Goal: Task Accomplishment & Management: Use online tool/utility

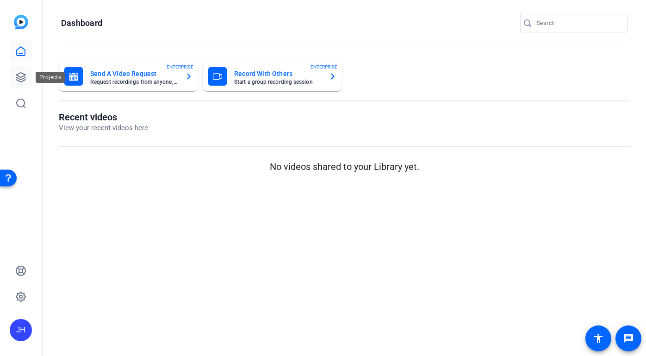
click at [25, 75] on icon at bounding box center [20, 77] width 9 height 9
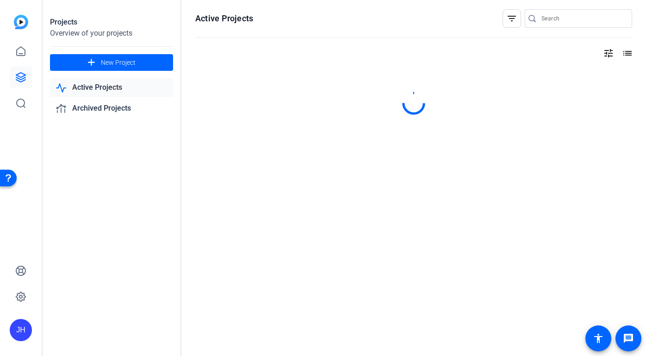
click at [25, 75] on icon at bounding box center [20, 77] width 9 height 9
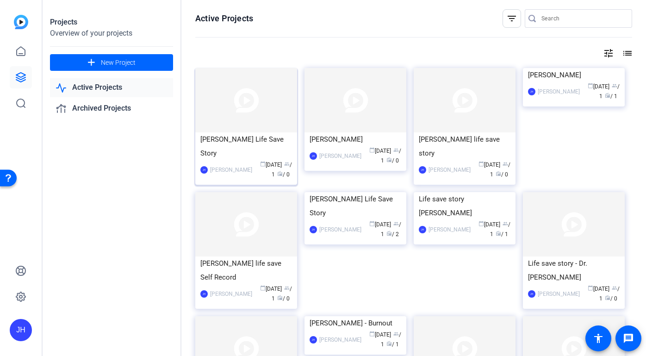
click at [273, 140] on div "[PERSON_NAME] Life Save Story" at bounding box center [246, 146] width 92 height 28
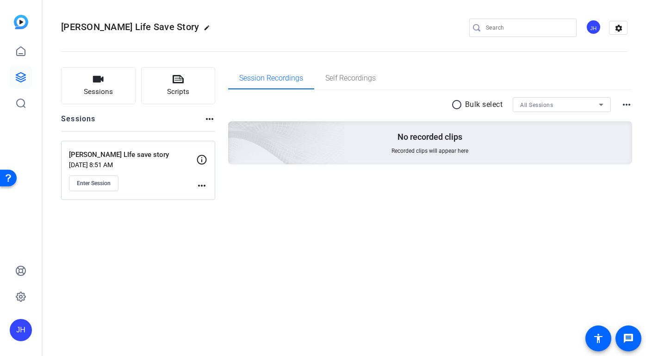
click at [202, 182] on mat-icon "more_horiz" at bounding box center [201, 185] width 11 height 11
click at [111, 184] on div at bounding box center [323, 178] width 646 height 356
click at [111, 184] on button "Enter Session" at bounding box center [93, 183] width 49 height 16
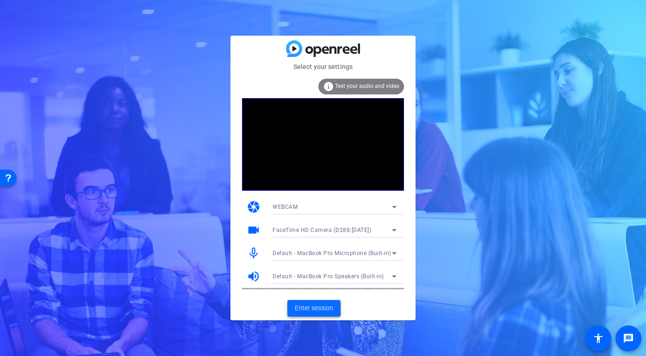
click at [322, 306] on span "Enter session" at bounding box center [314, 308] width 38 height 10
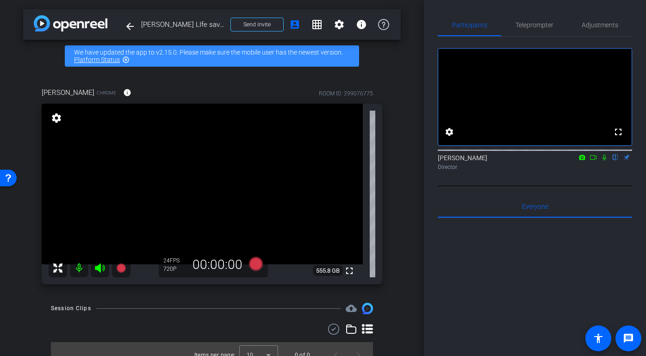
scroll to position [12, 0]
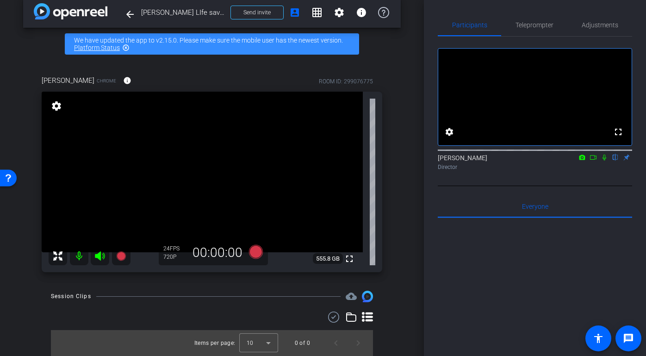
click at [408, 299] on div "arrow_back Dr. Deborah Edgeworth LIfe save story Back to project Send invite ac…" at bounding box center [212, 166] width 424 height 356
click at [259, 254] on icon at bounding box center [256, 252] width 14 height 14
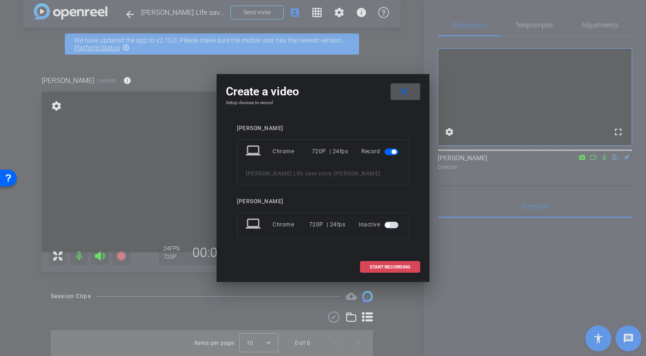
click at [373, 269] on span "START RECORDING" at bounding box center [390, 267] width 41 height 5
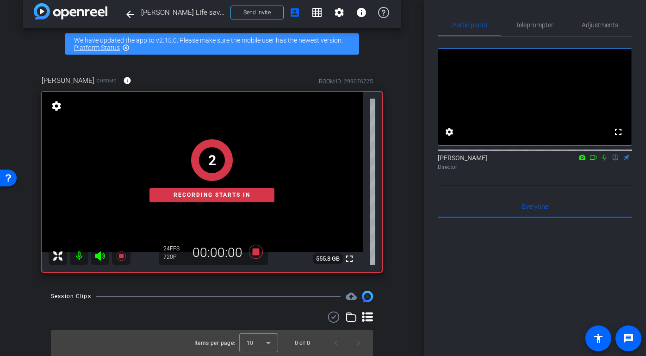
click at [603, 161] on icon at bounding box center [603, 157] width 7 height 6
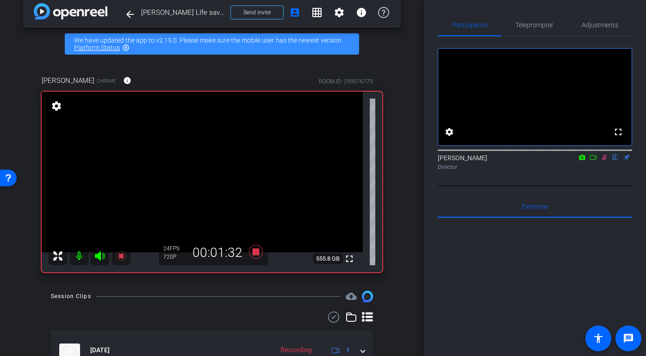
scroll to position [60, 0]
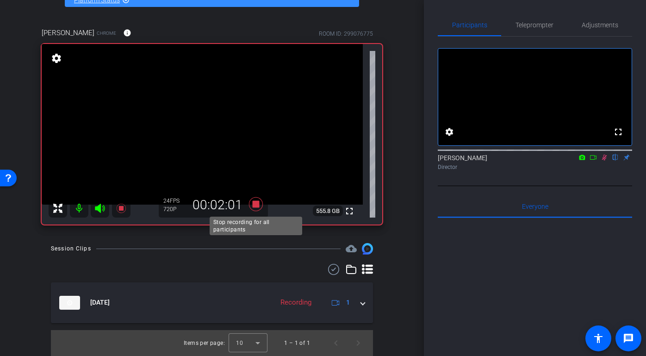
click at [257, 205] on icon at bounding box center [256, 204] width 14 height 14
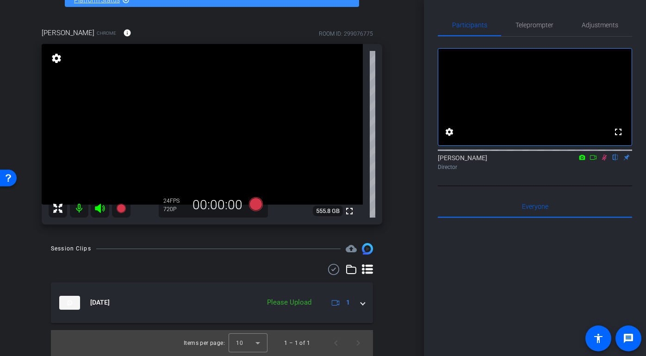
click at [605, 161] on icon at bounding box center [603, 157] width 7 height 6
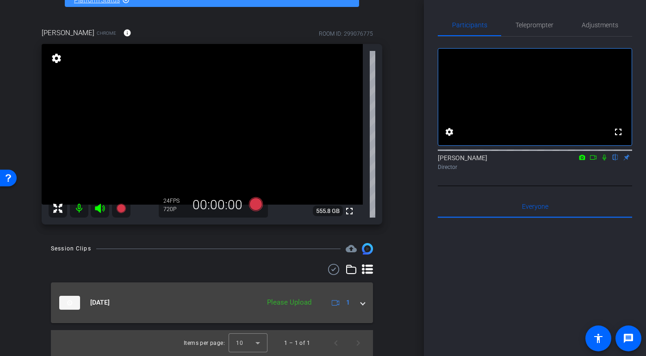
click at [359, 301] on div "Aug 27, 2025 Please Upload 1" at bounding box center [210, 303] width 302 height 14
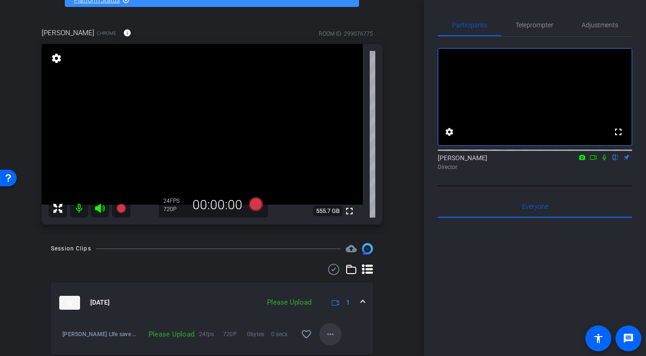
click at [332, 334] on mat-icon "more_horiz" at bounding box center [330, 333] width 11 height 11
click at [342, 293] on span "Upload" at bounding box center [345, 291] width 37 height 11
click at [304, 301] on div "Please Upload" at bounding box center [289, 302] width 54 height 11
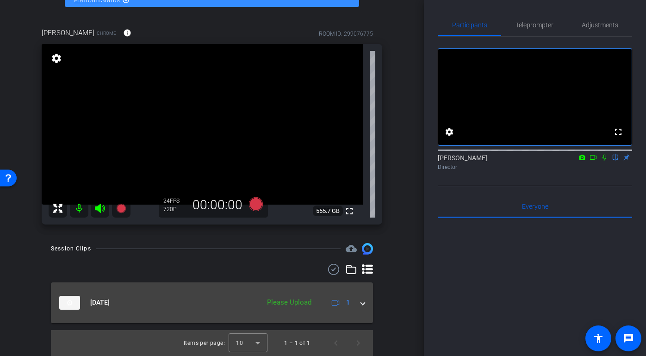
click at [305, 302] on div "Please Upload" at bounding box center [289, 302] width 54 height 11
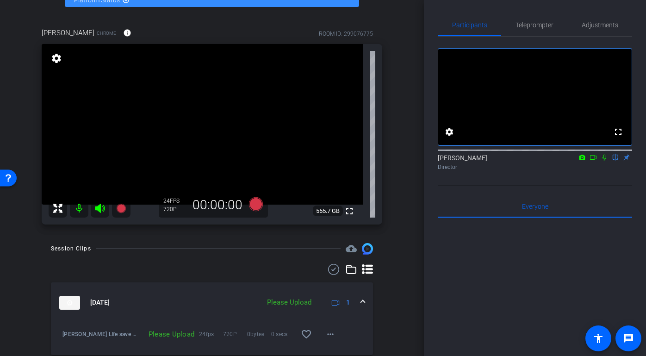
scroll to position [92, 0]
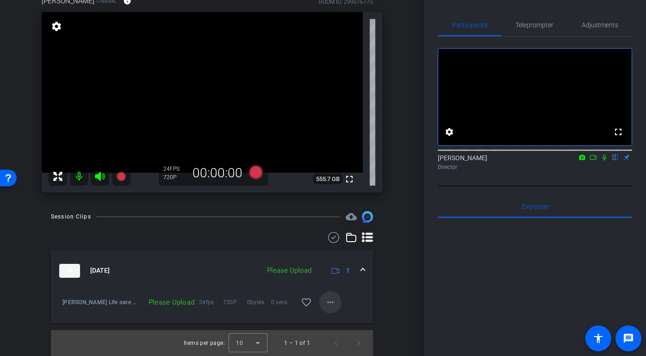
click at [327, 303] on mat-icon "more_horiz" at bounding box center [330, 302] width 11 height 11
click at [335, 321] on span "Upload" at bounding box center [345, 320] width 37 height 11
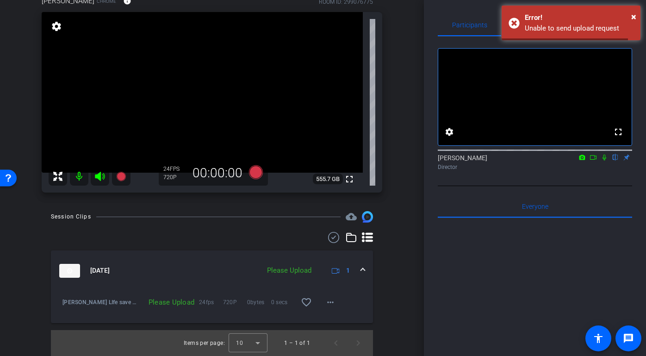
click at [290, 273] on div "Please Upload" at bounding box center [289, 270] width 54 height 11
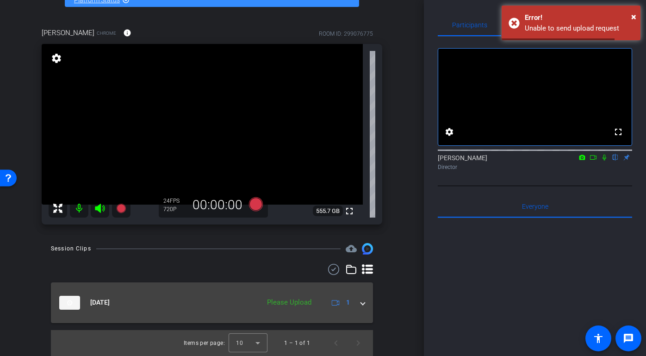
scroll to position [60, 0]
click at [297, 303] on div "Please Upload" at bounding box center [289, 302] width 54 height 11
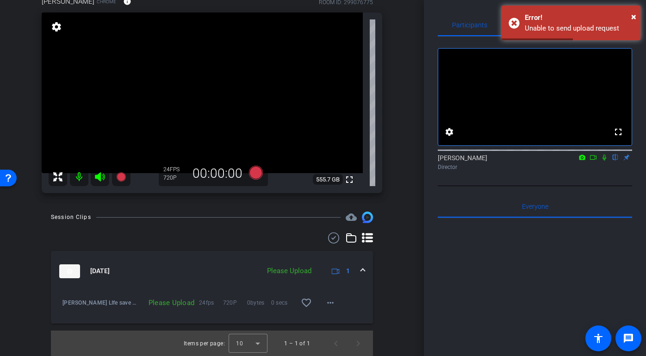
scroll to position [92, 0]
click at [335, 304] on mat-icon "more_horiz" at bounding box center [330, 302] width 11 height 11
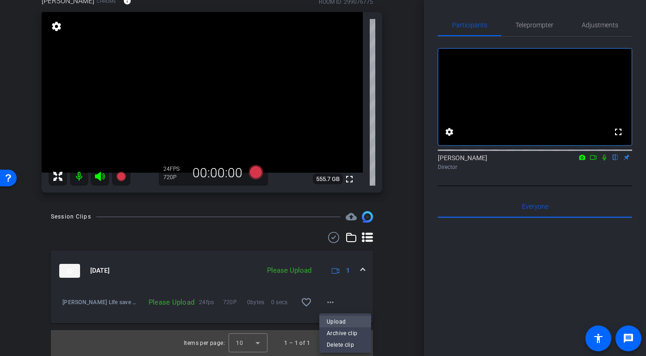
click at [338, 318] on span "Upload" at bounding box center [345, 320] width 37 height 11
click at [188, 303] on div "Please Upload" at bounding box center [168, 301] width 61 height 9
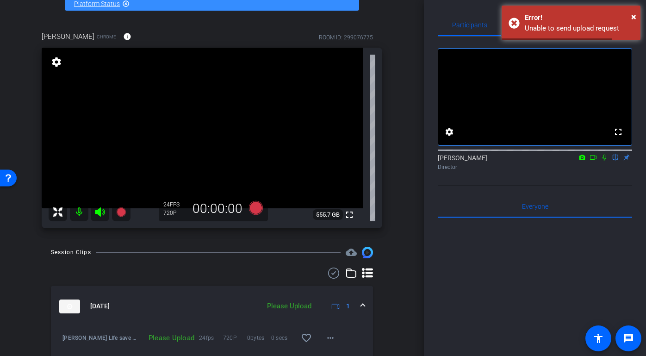
scroll to position [58, 0]
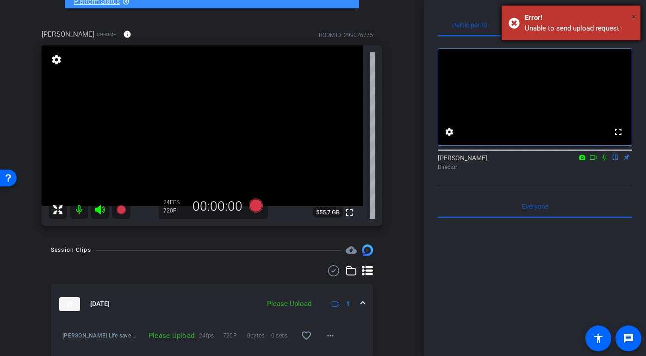
click at [636, 18] on span "×" at bounding box center [633, 16] width 5 height 11
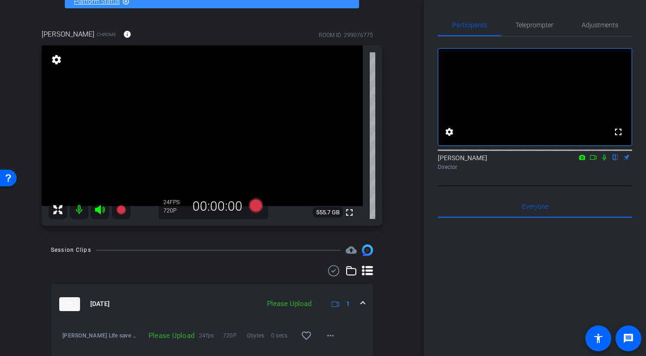
scroll to position [92, 0]
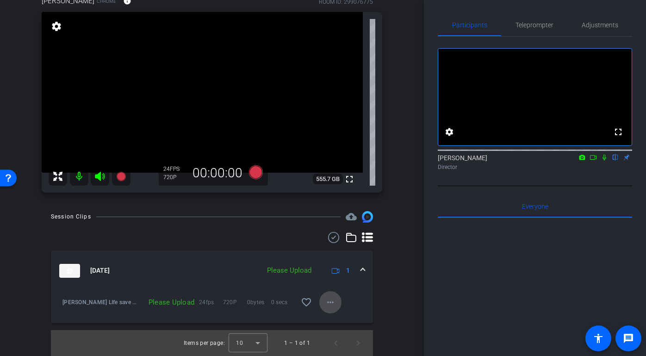
click at [332, 299] on mat-icon "more_horiz" at bounding box center [330, 302] width 11 height 11
click at [387, 297] on div at bounding box center [323, 178] width 646 height 356
click at [288, 270] on div "Please Upload" at bounding box center [289, 270] width 54 height 11
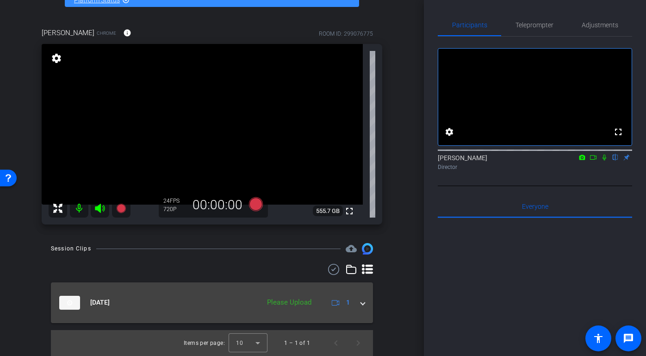
scroll to position [60, 0]
click at [364, 301] on span at bounding box center [363, 302] width 4 height 10
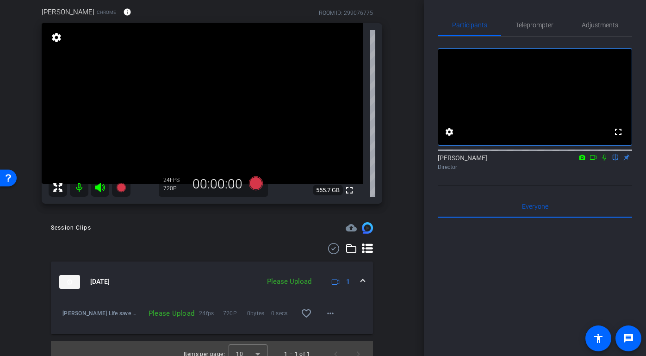
scroll to position [92, 0]
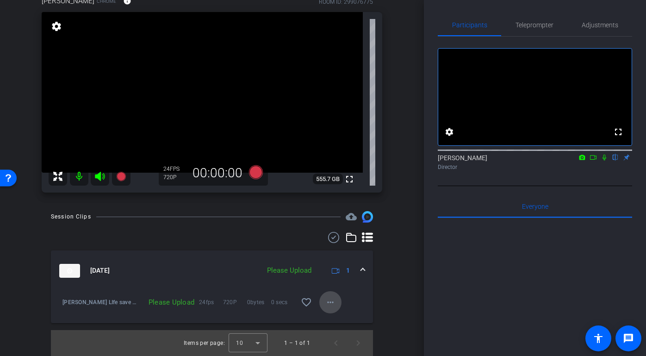
click at [336, 303] on span at bounding box center [330, 302] width 22 height 22
click at [382, 297] on div at bounding box center [323, 178] width 646 height 356
click at [386, 212] on div "Session Clips cloud_upload Aug 27, 2025 Uploading 30% 1 Dr. Deborah Edgeworth L…" at bounding box center [211, 283] width 377 height 144
click at [257, 176] on icon at bounding box center [256, 172] width 14 height 14
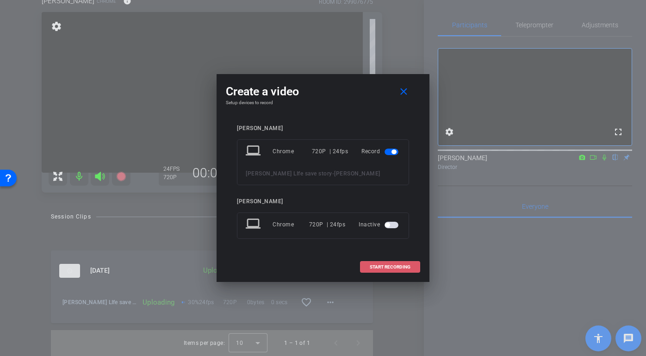
click at [383, 269] on span "START RECORDING" at bounding box center [390, 267] width 41 height 5
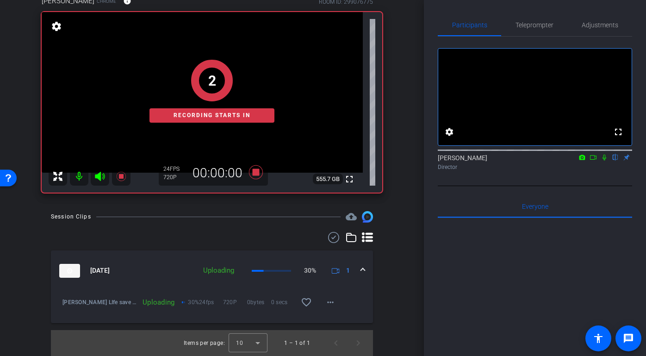
click at [606, 161] on icon at bounding box center [603, 157] width 7 height 6
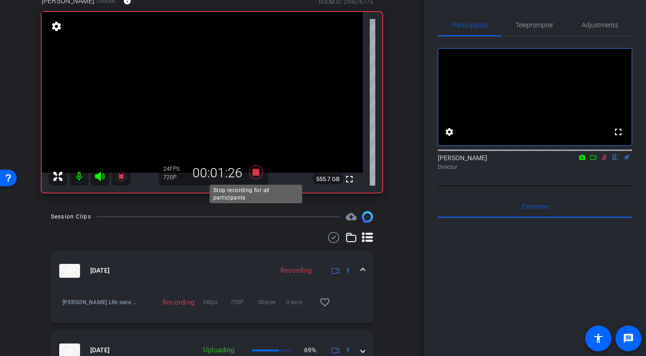
click at [259, 174] on icon at bounding box center [256, 172] width 14 height 14
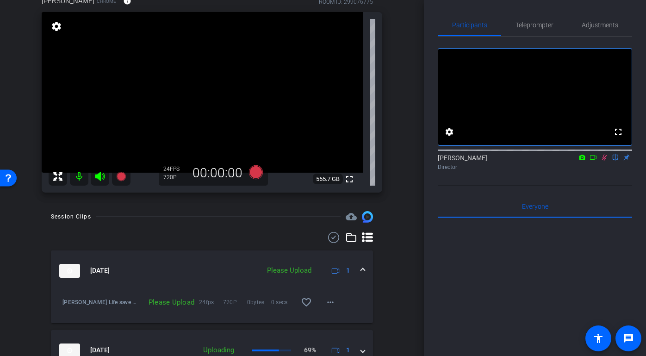
click at [602, 161] on icon at bounding box center [604, 158] width 5 height 6
click at [334, 301] on mat-icon "more_horiz" at bounding box center [330, 302] width 11 height 11
click at [348, 319] on span "Upload" at bounding box center [345, 320] width 37 height 11
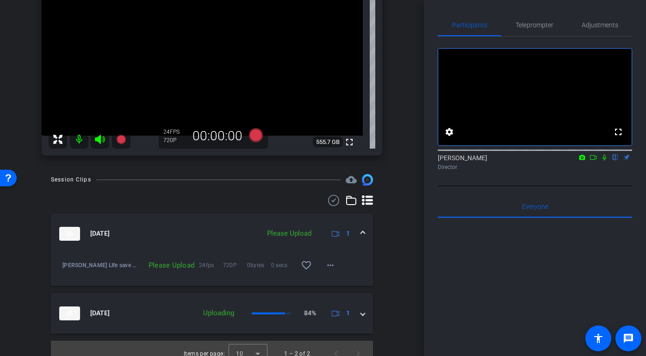
scroll to position [139, 0]
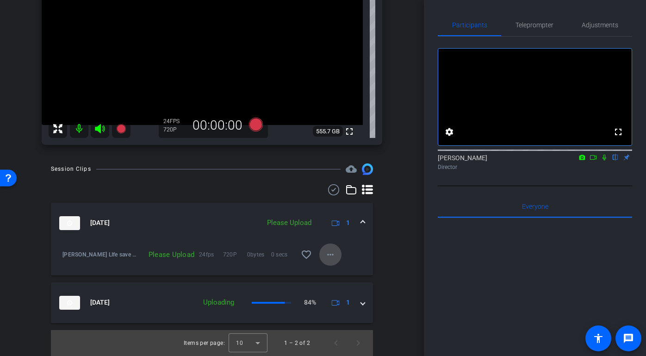
click at [336, 255] on span at bounding box center [330, 254] width 22 height 22
click at [345, 271] on span "Upload" at bounding box center [345, 273] width 37 height 11
click at [384, 250] on div "Session Clips cloud_upload Aug 27, 2025 Please Upload 1 Dr. Deborah Edgeworth L…" at bounding box center [211, 259] width 377 height 192
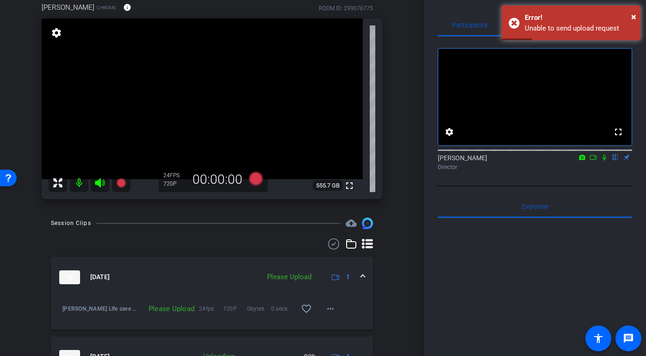
scroll to position [84, 0]
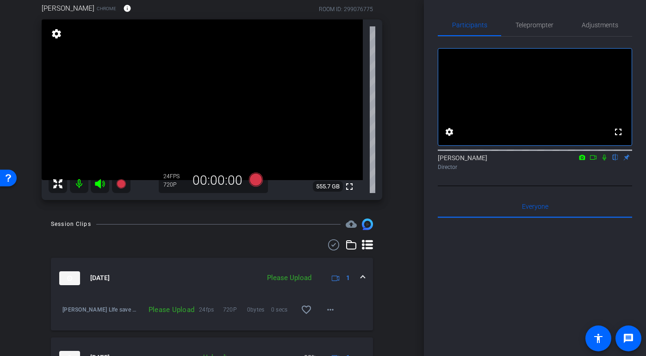
click at [352, 228] on mat-icon "cloud_upload" at bounding box center [351, 223] width 11 height 11
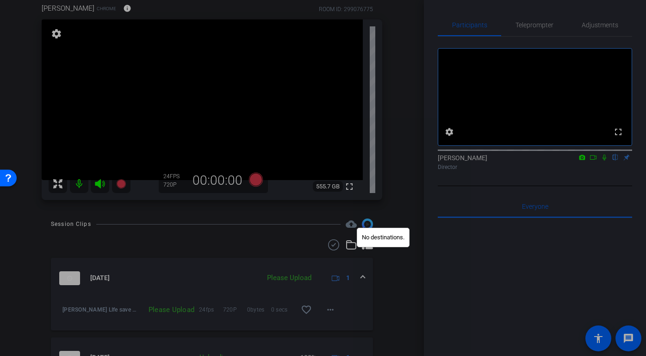
click at [378, 272] on div at bounding box center [323, 178] width 646 height 356
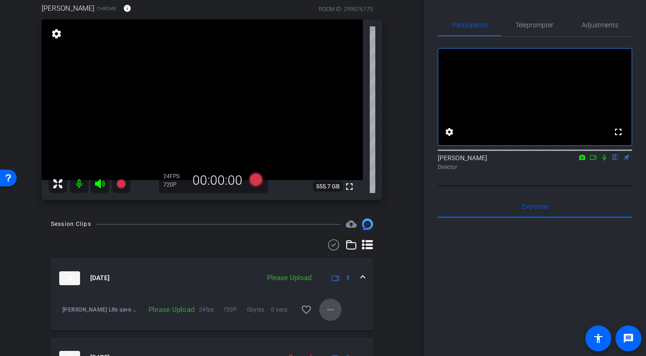
click at [334, 305] on mat-icon "more_horiz" at bounding box center [330, 309] width 11 height 11
click at [341, 267] on span "Upload" at bounding box center [345, 266] width 37 height 11
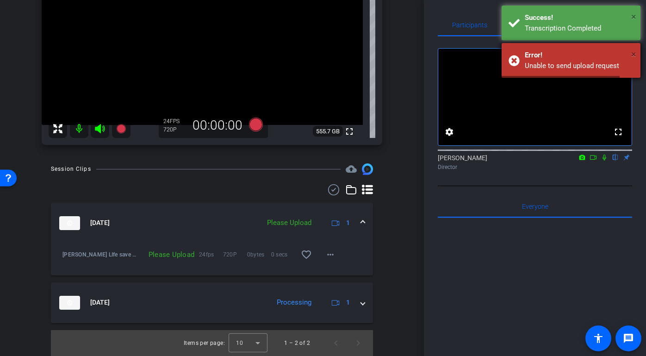
click at [635, 17] on span "×" at bounding box center [633, 16] width 5 height 11
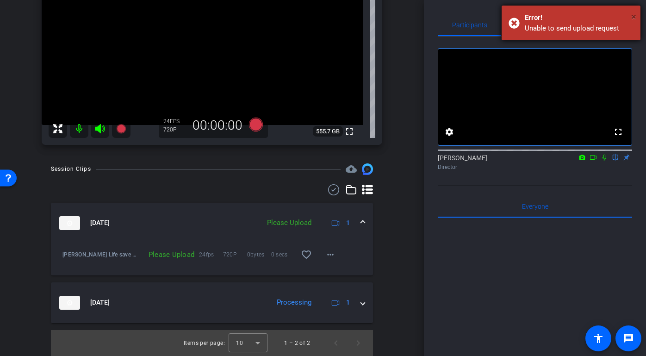
click at [635, 17] on span "×" at bounding box center [633, 16] width 5 height 11
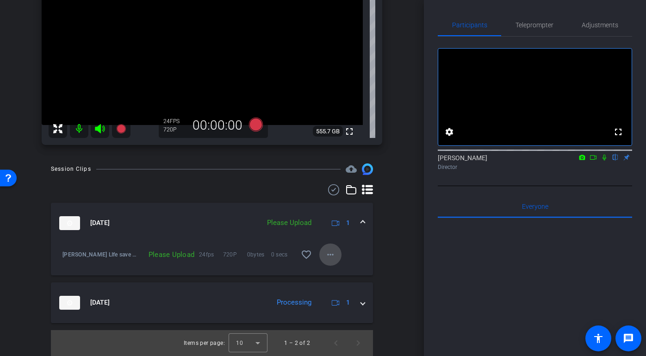
click at [336, 254] on span at bounding box center [330, 254] width 22 height 22
click at [339, 271] on span "Upload" at bounding box center [345, 273] width 37 height 11
click at [184, 257] on div "Please Upload" at bounding box center [168, 254] width 61 height 9
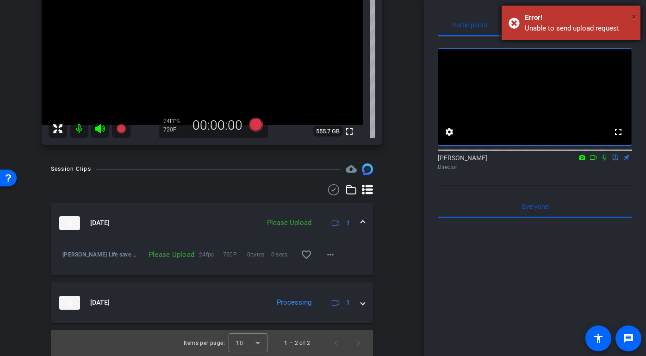
click at [633, 18] on span "×" at bounding box center [633, 16] width 5 height 11
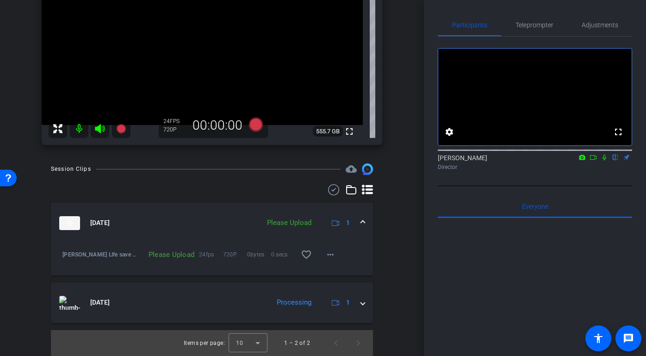
click at [395, 248] on div "Session Clips cloud_upload Aug 27, 2025 Please Upload 1 Dr. Deborah Edgeworth L…" at bounding box center [211, 259] width 377 height 192
click at [334, 255] on mat-icon "more_horiz" at bounding box center [330, 254] width 11 height 11
click at [340, 272] on span "Upload" at bounding box center [345, 273] width 37 height 11
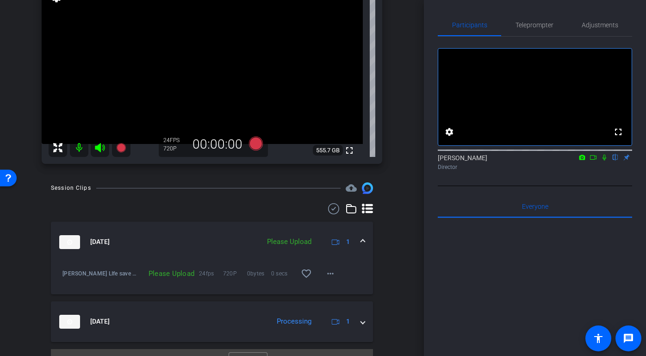
scroll to position [119, 0]
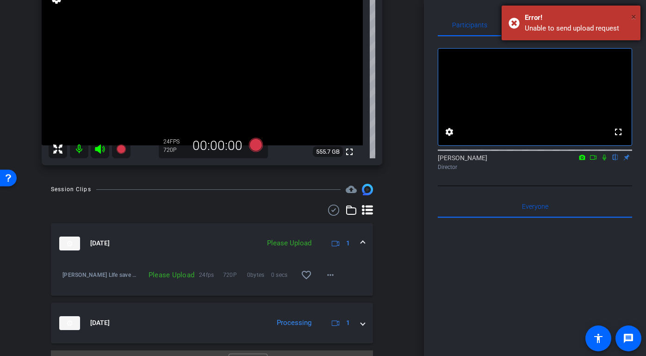
click at [633, 18] on span "×" at bounding box center [633, 16] width 5 height 11
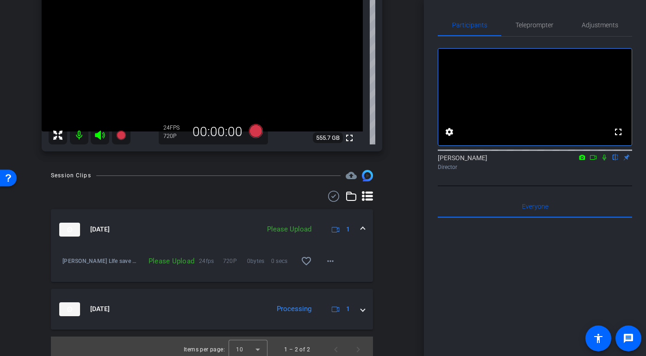
scroll to position [135, 0]
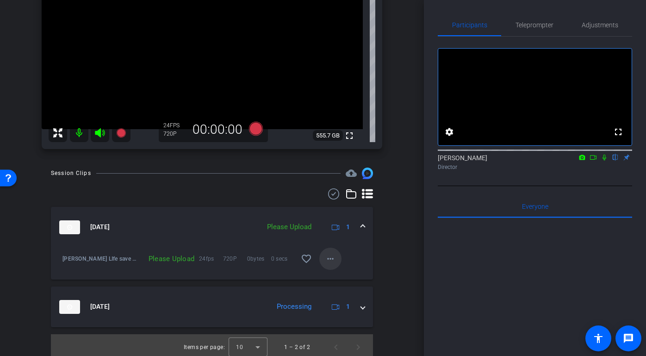
click at [333, 260] on mat-icon "more_horiz" at bounding box center [330, 258] width 11 height 11
click at [341, 277] on span "Upload" at bounding box center [345, 277] width 37 height 11
click at [177, 262] on div "Please Upload" at bounding box center [168, 258] width 61 height 9
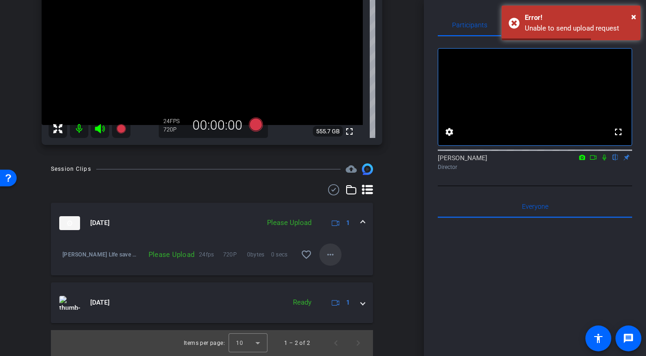
click at [333, 257] on mat-icon "more_horiz" at bounding box center [330, 254] width 11 height 11
click at [334, 269] on span "Upload" at bounding box center [345, 273] width 37 height 11
click at [632, 17] on span "×" at bounding box center [633, 16] width 5 height 11
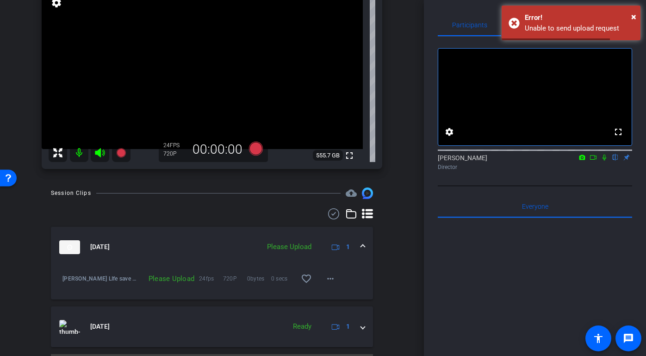
scroll to position [115, 0]
click at [634, 16] on span "×" at bounding box center [633, 16] width 5 height 11
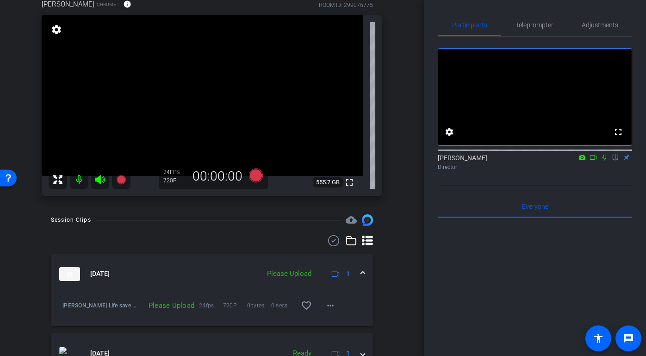
scroll to position [85, 0]
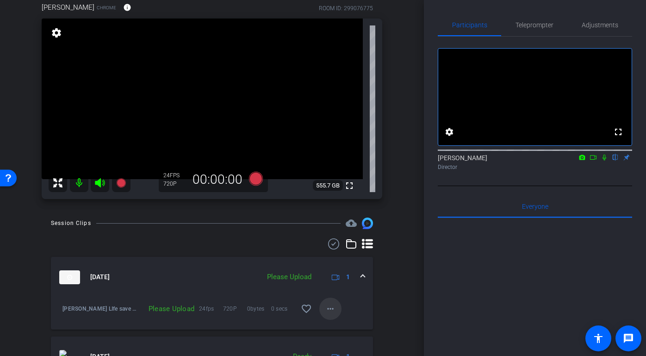
click at [334, 308] on mat-icon "more_horiz" at bounding box center [330, 308] width 11 height 11
click at [344, 267] on span "Upload" at bounding box center [345, 265] width 37 height 11
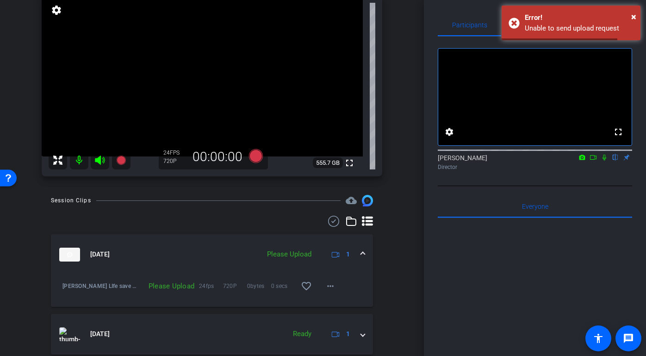
scroll to position [112, 0]
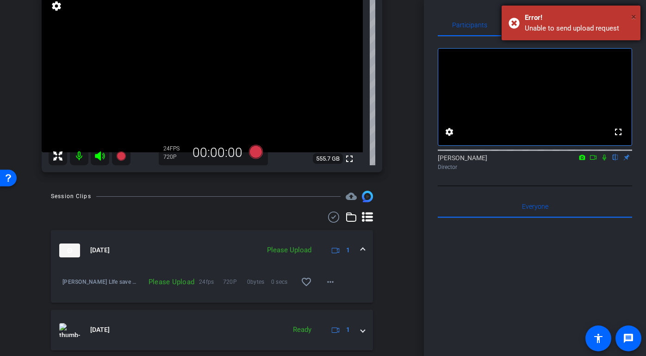
click at [634, 17] on span "×" at bounding box center [633, 16] width 5 height 11
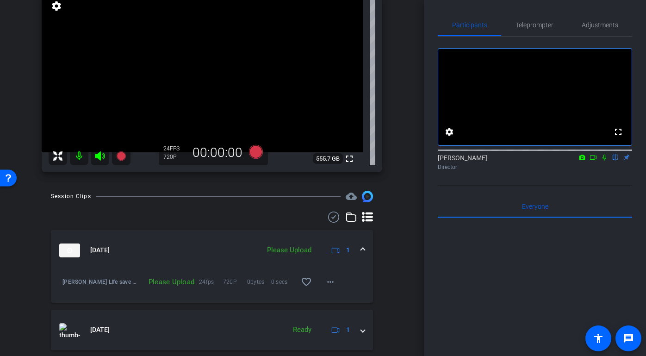
click at [408, 221] on div "arrow_back Dr. Deborah Edgeworth LIfe save story Back to project Send invite ac…" at bounding box center [212, 66] width 424 height 356
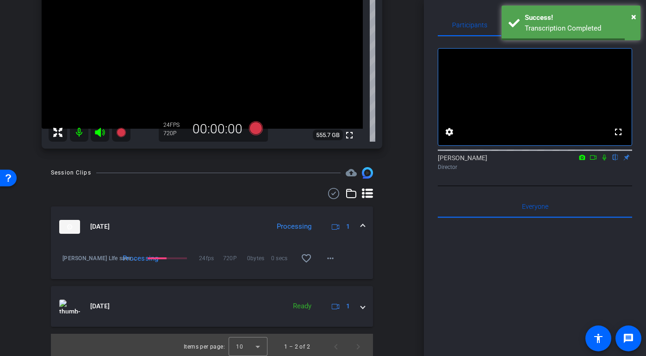
scroll to position [139, 0]
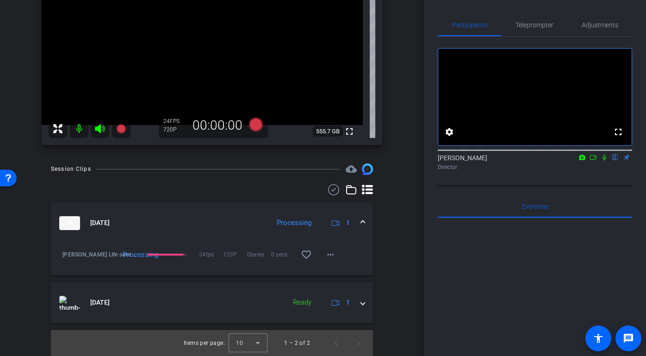
click at [358, 252] on div "Dr. Deborah Edgeworth LIfe save story-Deborah Edgeworth-2025-08-27-09-46-24-144…" at bounding box center [212, 248] width 308 height 11
click at [335, 256] on mat-icon "more_horiz" at bounding box center [330, 257] width 11 height 11
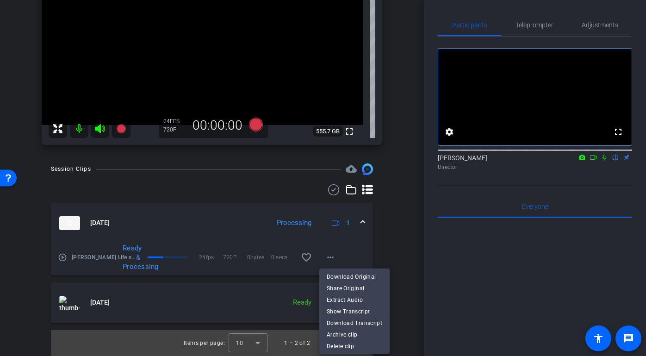
click at [379, 252] on div at bounding box center [323, 178] width 646 height 356
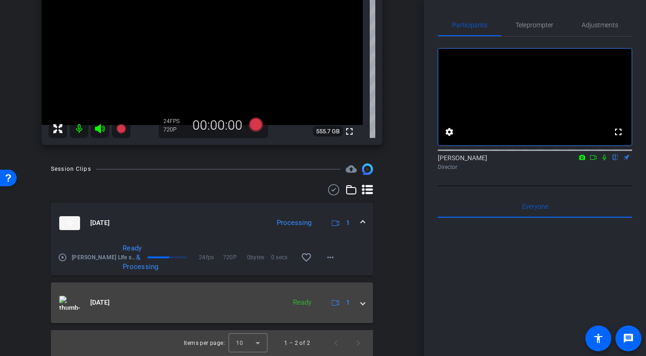
click at [364, 302] on span at bounding box center [363, 302] width 4 height 10
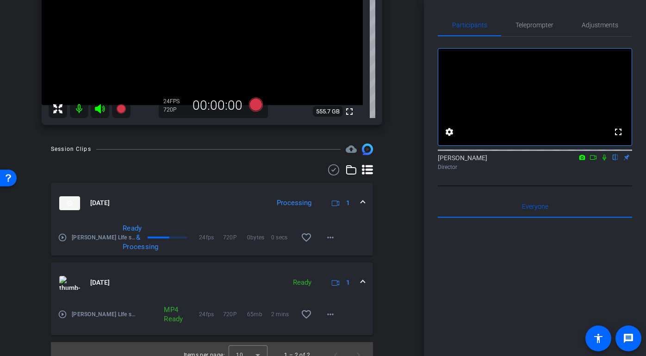
scroll to position [171, 0]
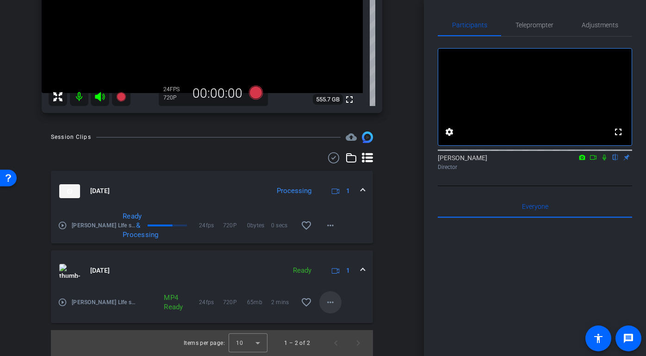
click at [330, 303] on mat-icon "more_horiz" at bounding box center [330, 302] width 11 height 11
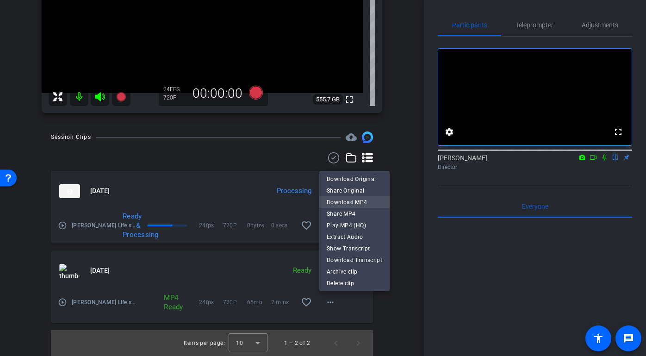
click at [368, 205] on span "Download MP4" at bounding box center [355, 201] width 56 height 11
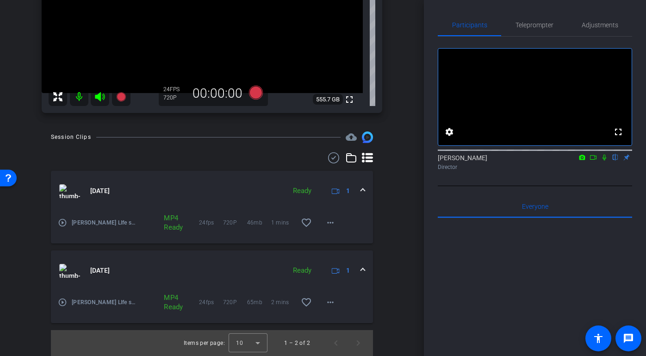
scroll to position [145, 0]
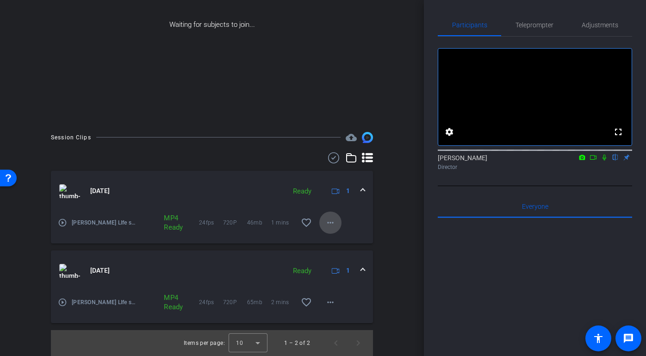
click at [334, 221] on mat-icon "more_horiz" at bounding box center [330, 222] width 11 height 11
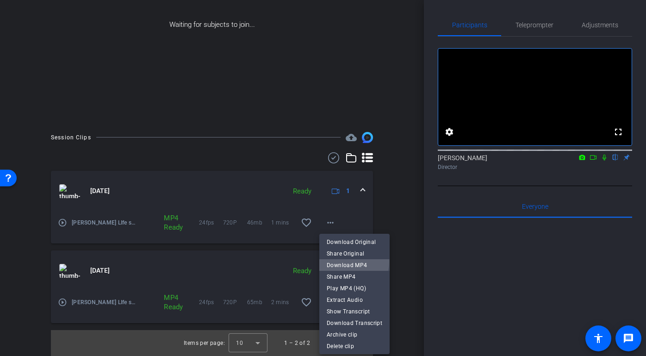
click at [341, 261] on span "Download MP4" at bounding box center [355, 265] width 56 height 11
